Goal: Information Seeking & Learning: Learn about a topic

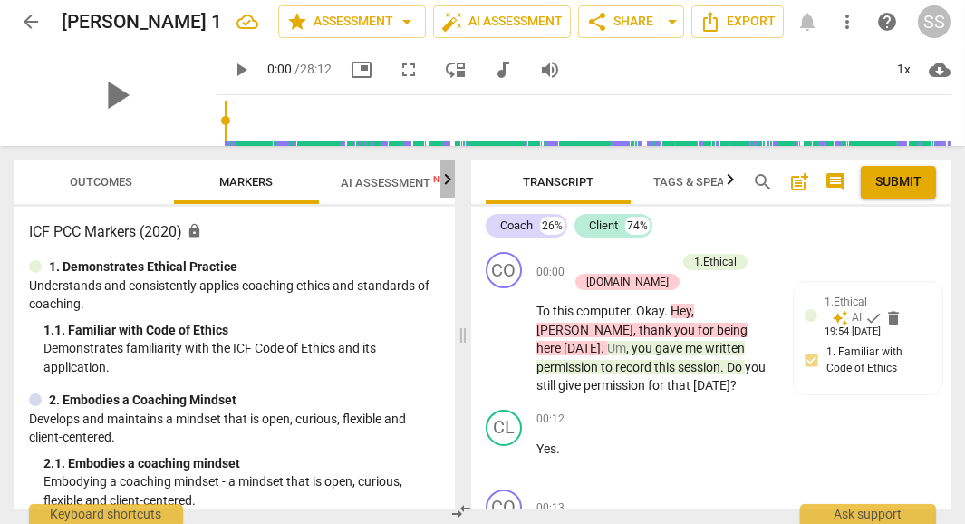
click at [448, 177] on icon "button" at bounding box center [448, 180] width 22 height 22
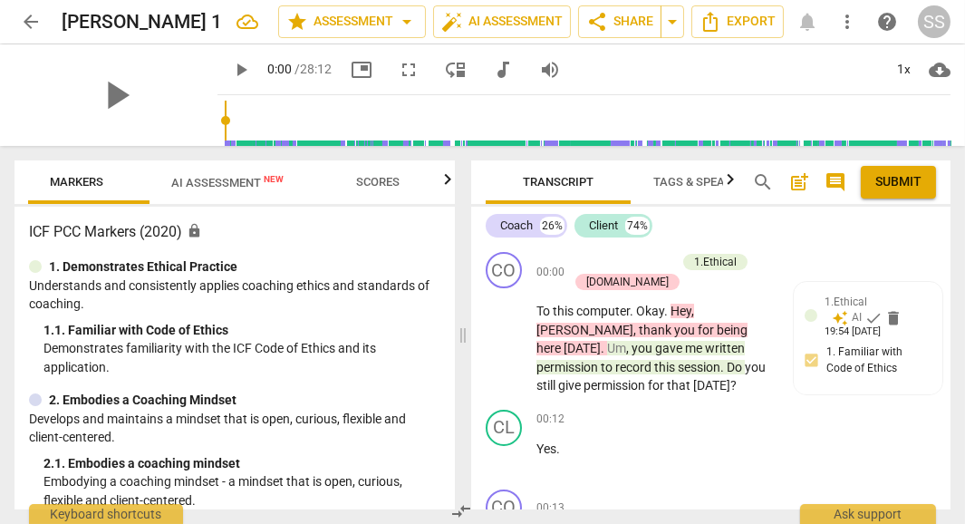
scroll to position [0, 178]
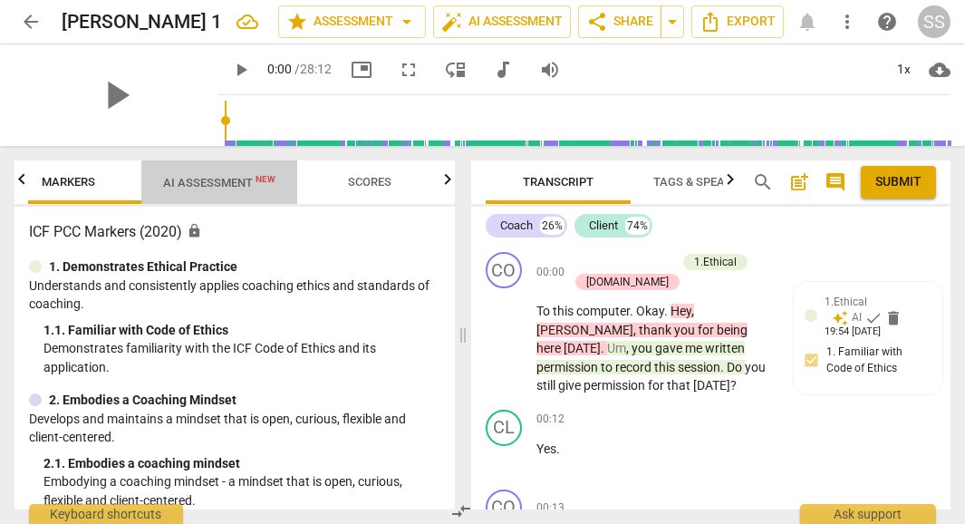
click at [235, 189] on span "AI Assessment New" at bounding box center [219, 183] width 112 height 14
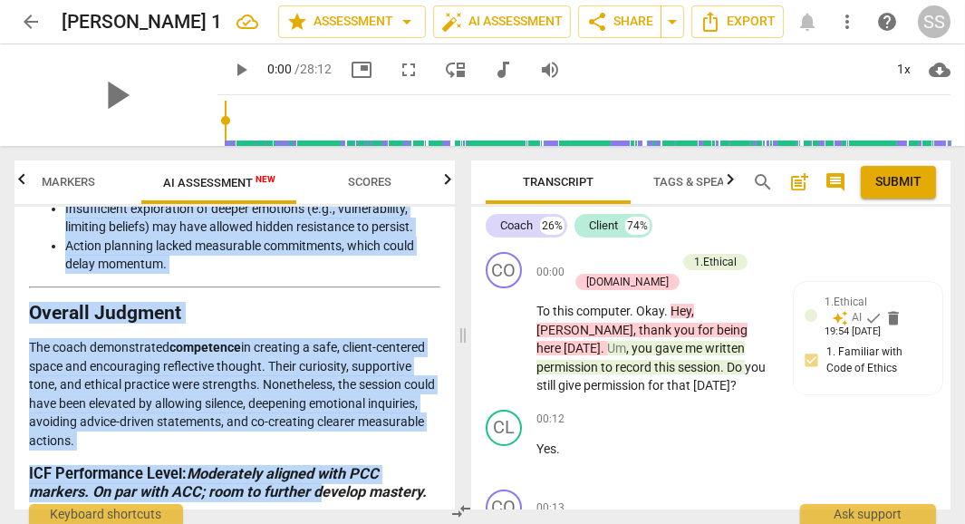
scroll to position [4138, 0]
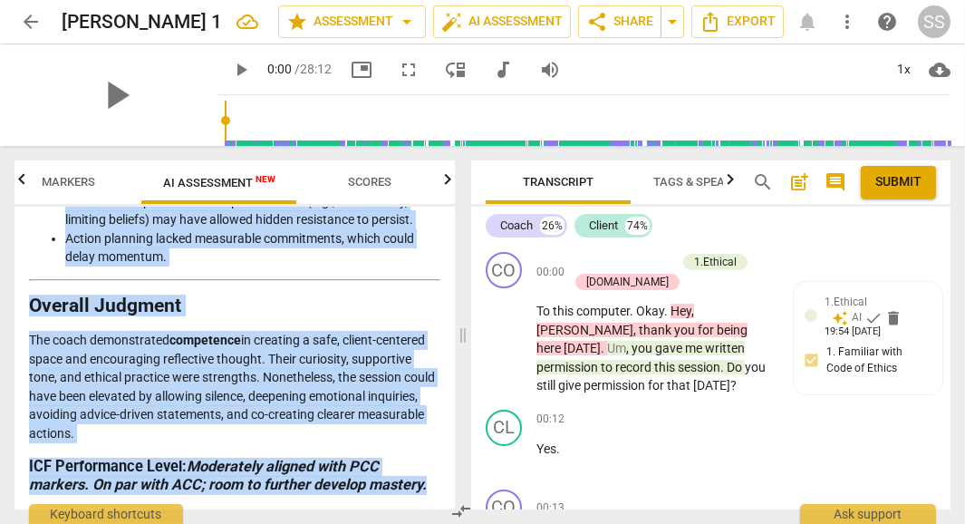
drag, startPoint x: 32, startPoint y: 275, endPoint x: 429, endPoint y: 492, distance: 452.1
click at [364, 343] on p "The coach demonstrated competence in creating a safe, client-centered space and…" at bounding box center [234, 386] width 411 height 111
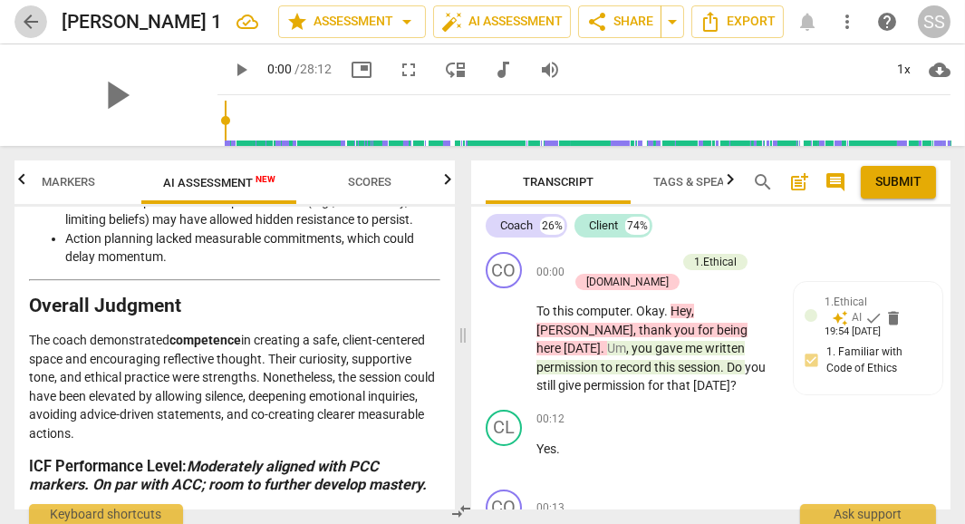
click at [35, 23] on span "arrow_back" at bounding box center [31, 22] width 22 height 22
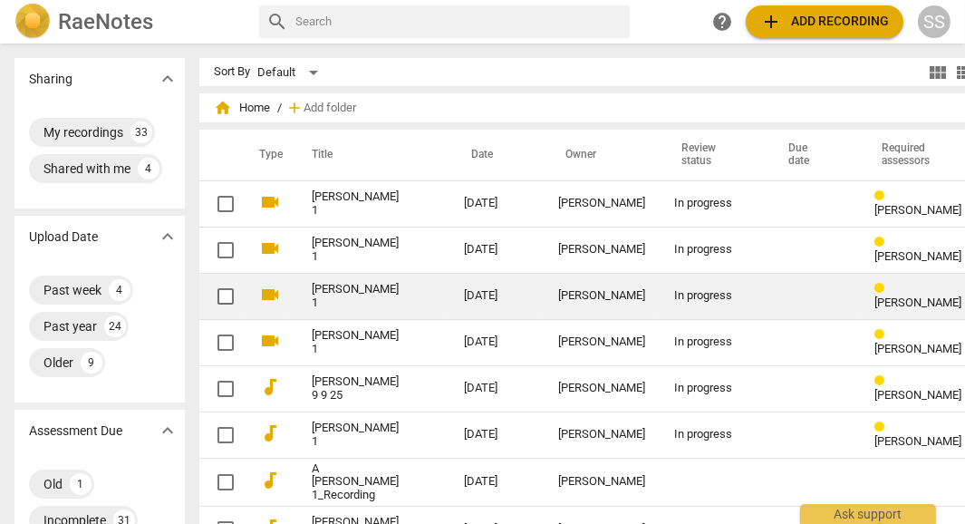
click at [319, 290] on link "[PERSON_NAME] 1" at bounding box center [355, 296] width 87 height 27
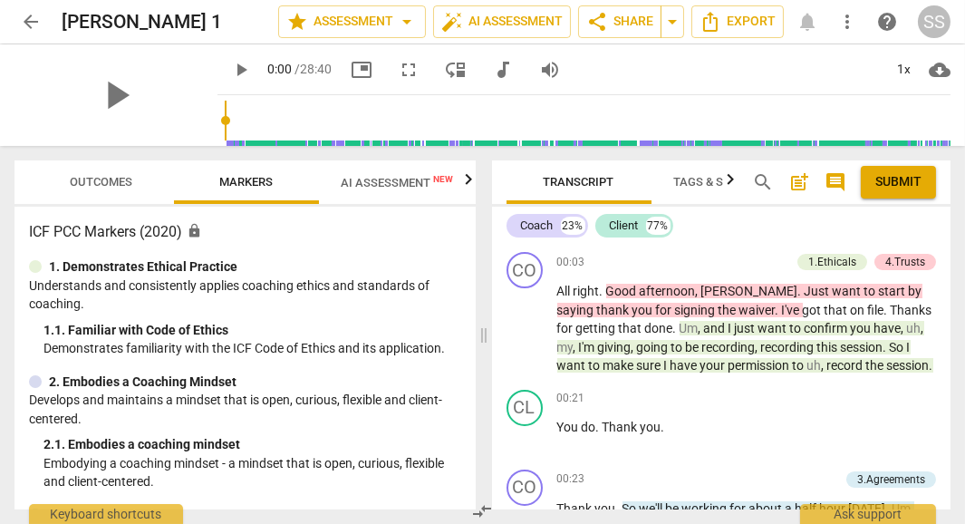
click at [390, 192] on span "AI Assessment New" at bounding box center [397, 182] width 156 height 27
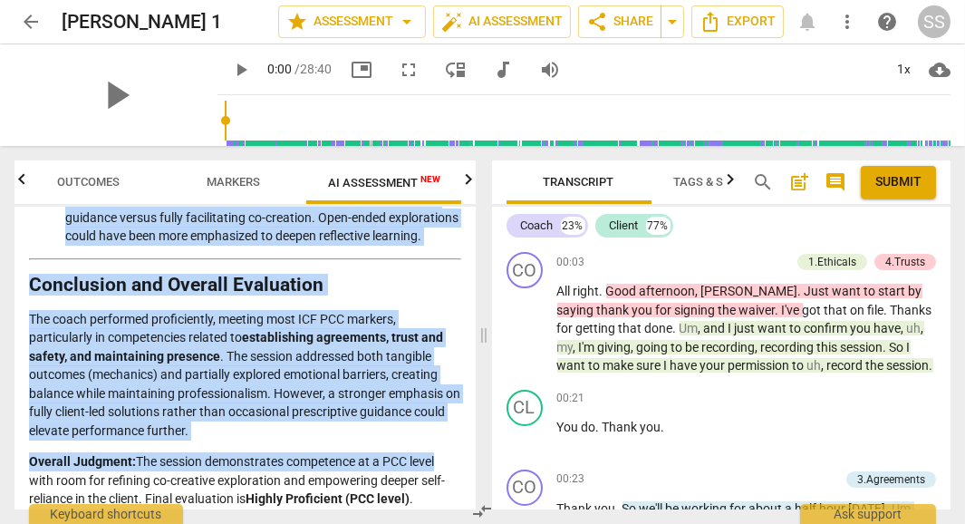
scroll to position [4131, 0]
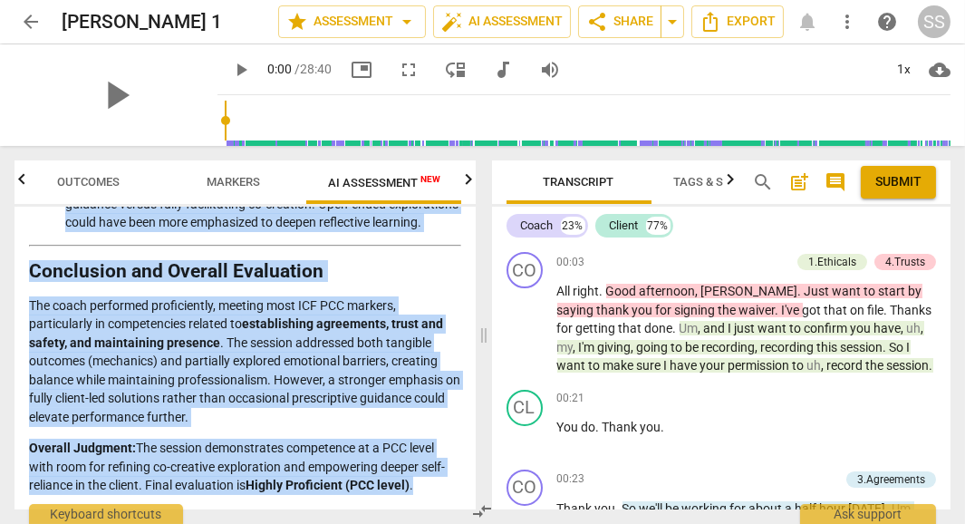
drag, startPoint x: 29, startPoint y: 284, endPoint x: 439, endPoint y: 516, distance: 471.4
click at [439, 516] on div "Outcomes Markers AI Assessment New Scores Disclaimer: AI can make mistakes. Con…" at bounding box center [241, 335] width 483 height 378
click at [433, 310] on p "The coach performed proficiently, meeting most ICF PCC markers, particularly in…" at bounding box center [245, 361] width 432 height 130
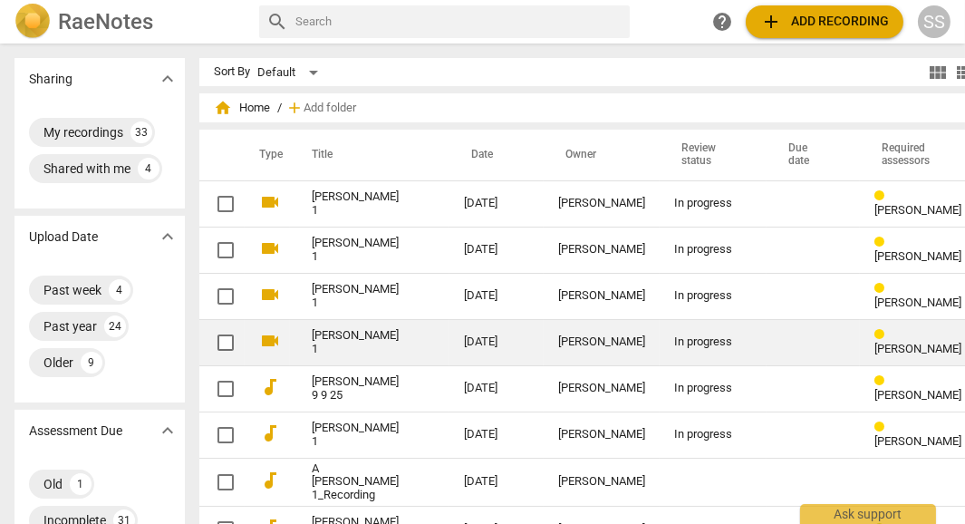
click at [325, 342] on link "[PERSON_NAME] 1" at bounding box center [355, 342] width 87 height 27
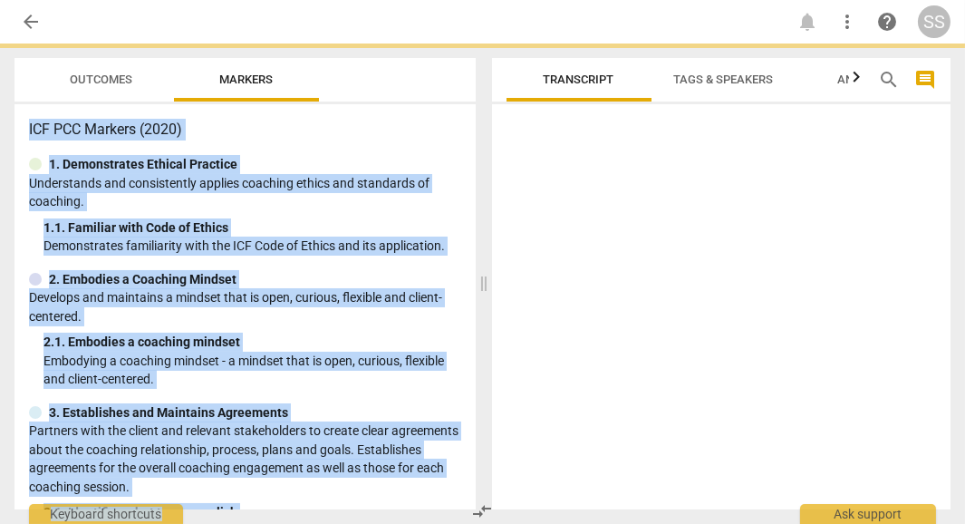
click at [325, 342] on div "2. 1. Embodies a coaching mindset" at bounding box center [252, 342] width 418 height 19
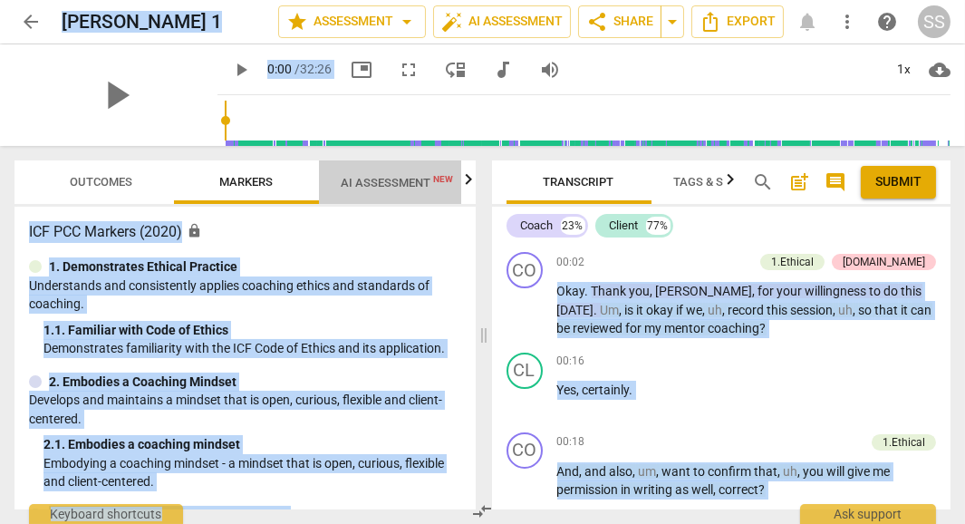
click at [383, 180] on span "AI Assessment New" at bounding box center [397, 183] width 112 height 14
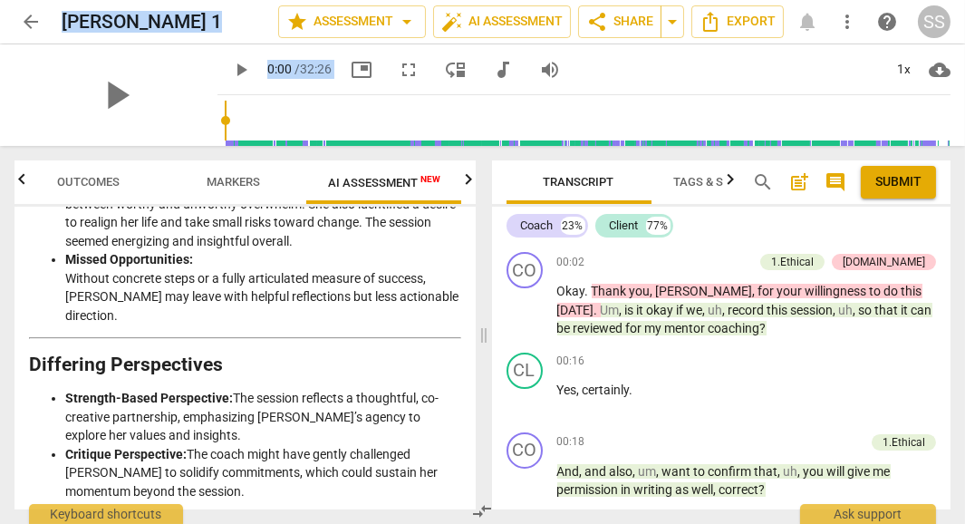
scroll to position [3987, 0]
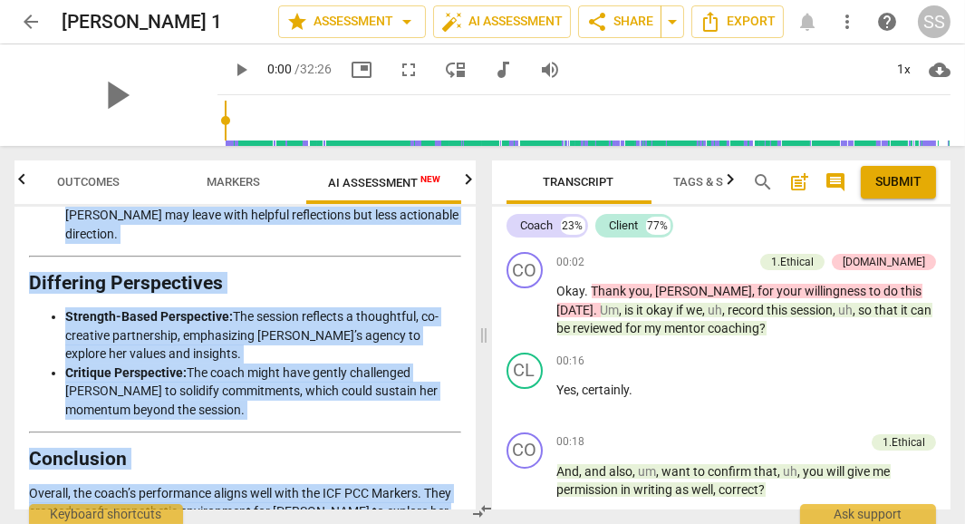
drag, startPoint x: 30, startPoint y: 224, endPoint x: 488, endPoint y: 490, distance: 530.2
click at [488, 490] on div "Outcomes Markers AI Assessment New Scores Disclaimer: AI can make mistakes. Con…" at bounding box center [482, 335] width 965 height 378
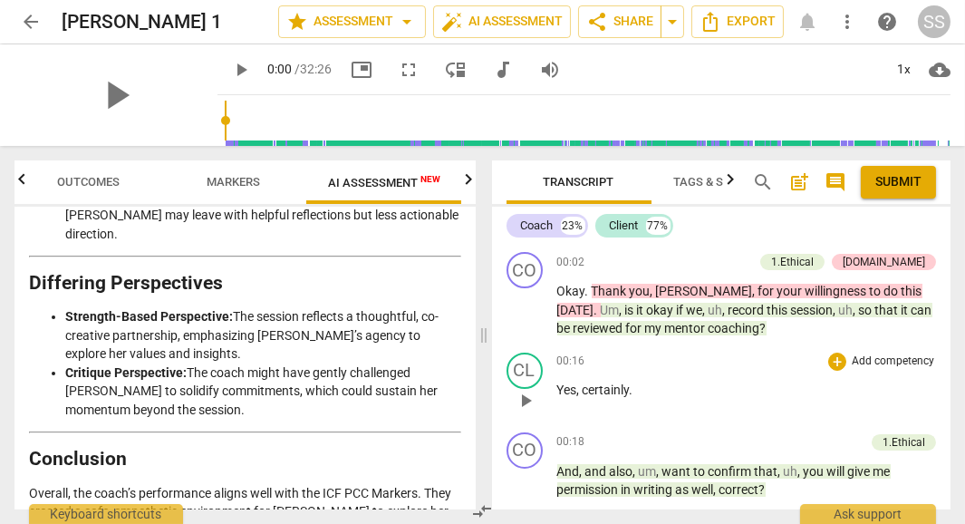
click at [493, 388] on div "CL play_arrow pause 00:16 + Add competency keyboard_arrow_right Yes , certainly…" at bounding box center [721, 385] width 459 height 80
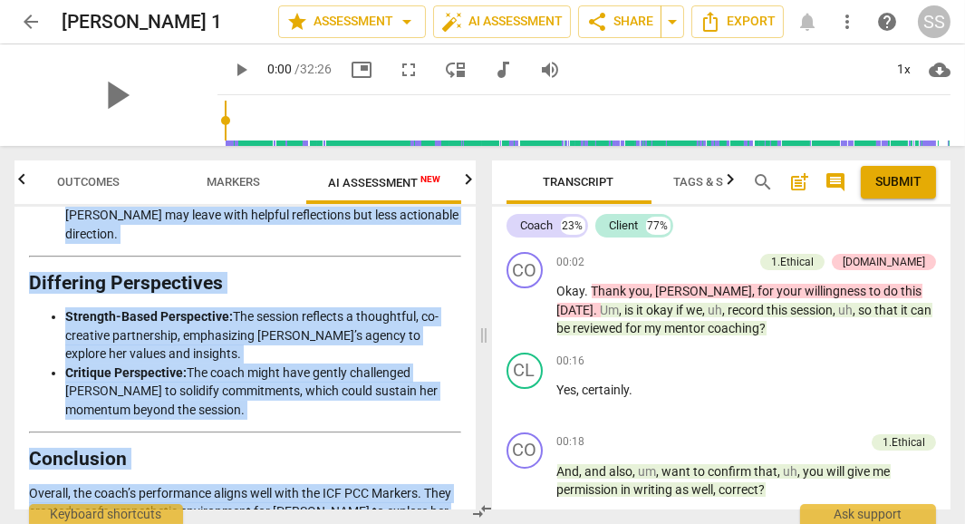
drag, startPoint x: 31, startPoint y: 227, endPoint x: 467, endPoint y: 475, distance: 501.1
click at [467, 475] on div "Disclaimer: AI can make mistakes. Consult a qualified mentor coach before actin…" at bounding box center [244, 358] width 461 height 303
